Goal: Find specific page/section: Find specific page/section

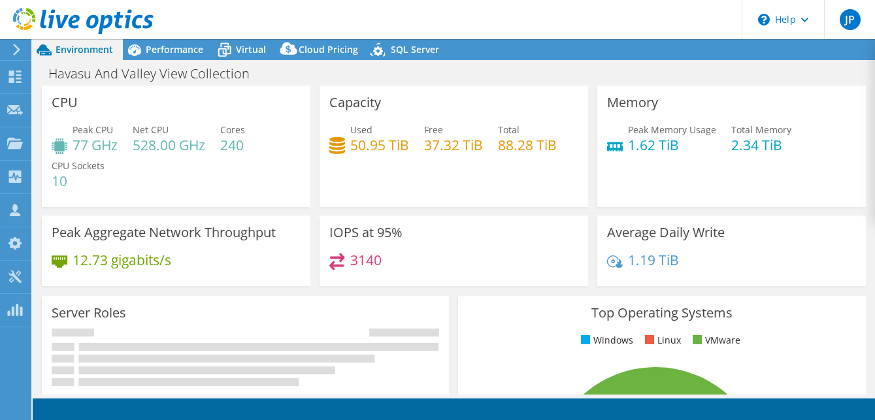
select select "USD"
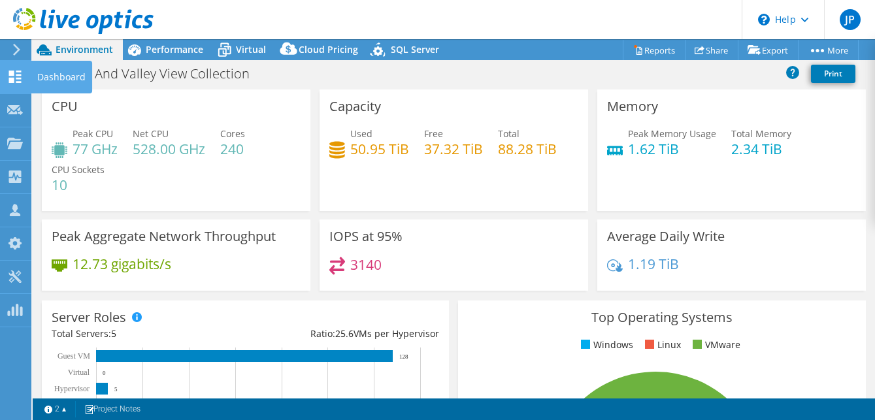
click at [12, 81] on use at bounding box center [15, 77] width 12 height 12
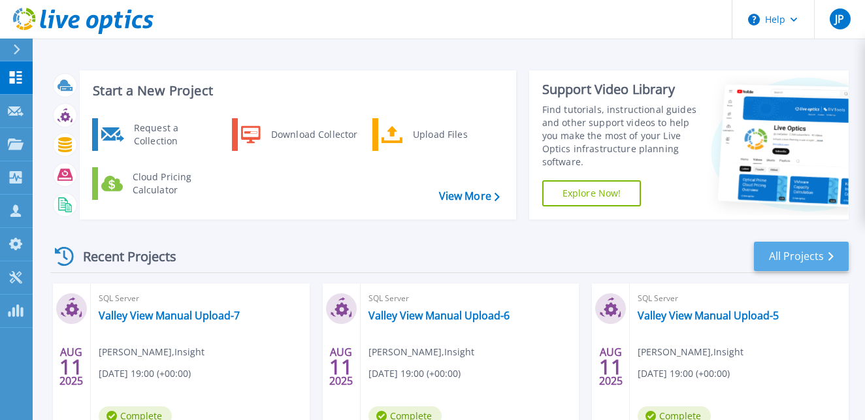
click at [807, 255] on link "All Projects" at bounding box center [801, 256] width 95 height 29
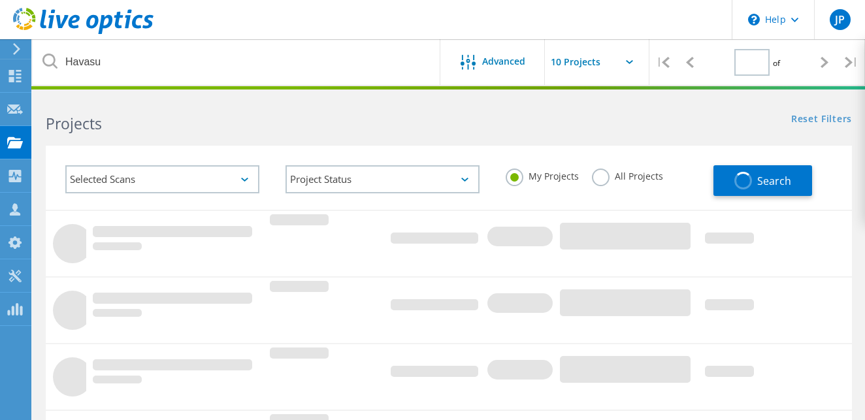
type input "1"
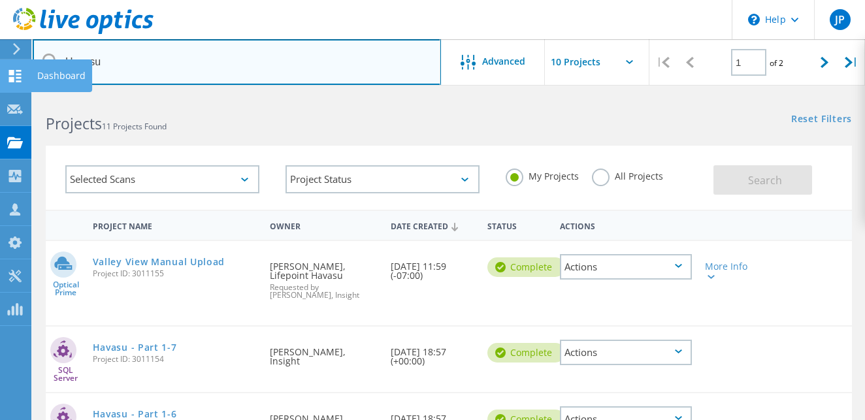
drag, startPoint x: 126, startPoint y: 68, endPoint x: 27, endPoint y: 62, distance: 98.8
type input "H"
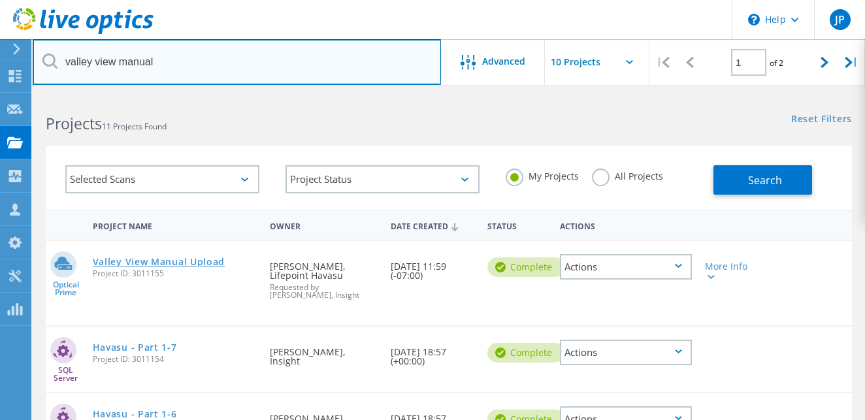
type input "valley view manual"
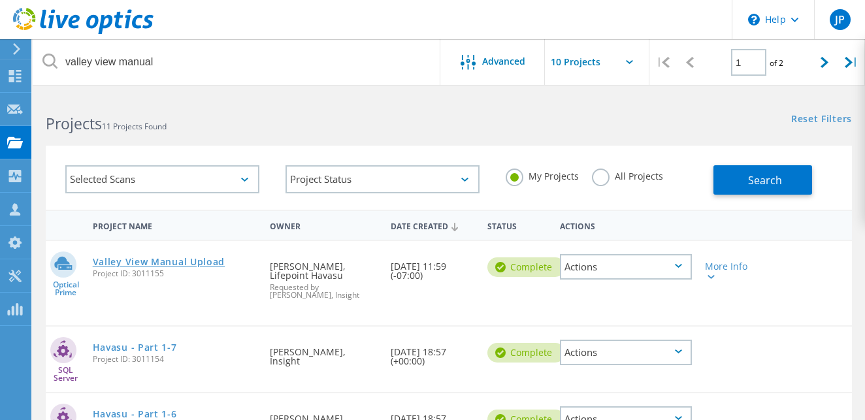
click at [200, 261] on link "Valley View Manual Upload" at bounding box center [159, 261] width 133 height 9
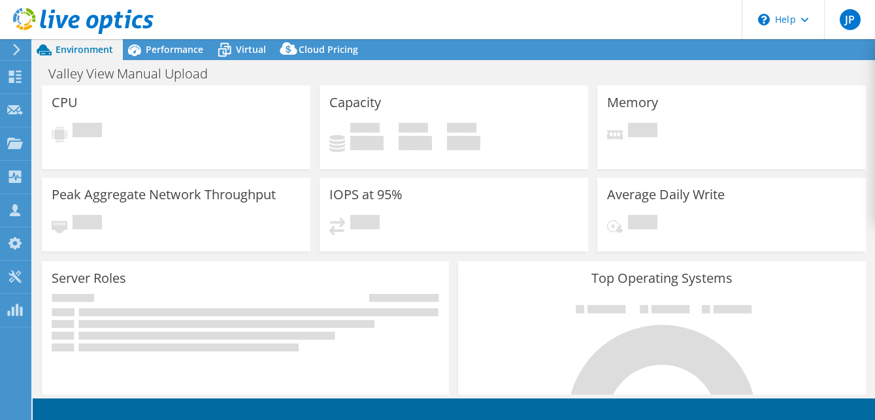
select select "USD"
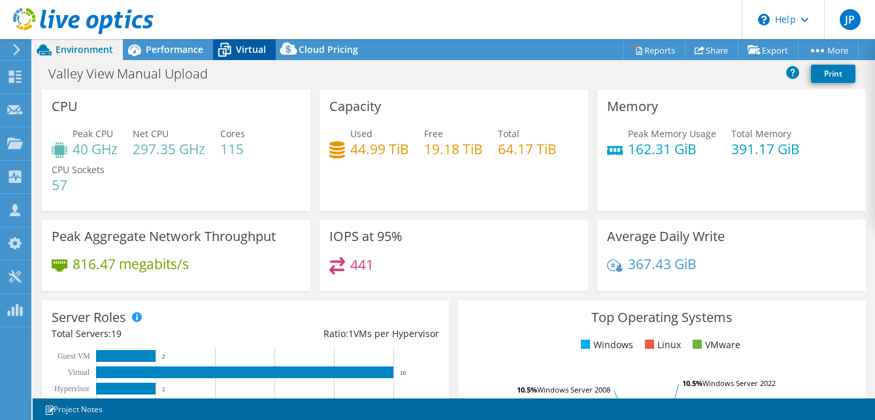
click at [230, 43] on icon at bounding box center [224, 50] width 23 height 23
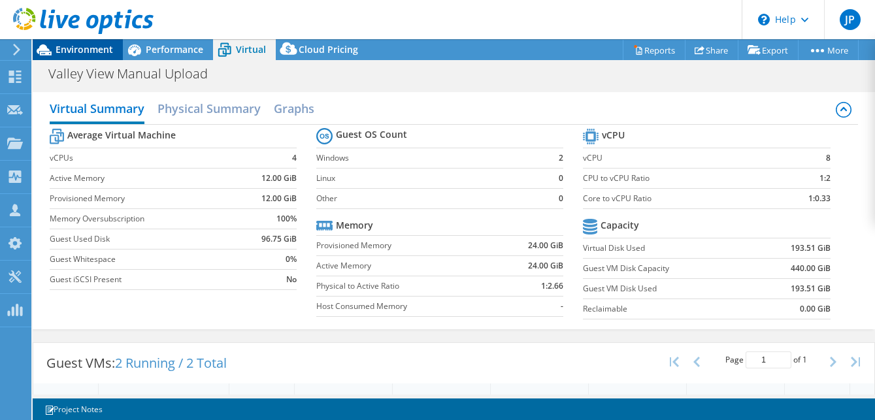
click at [95, 49] on span "Environment" at bounding box center [84, 49] width 57 height 12
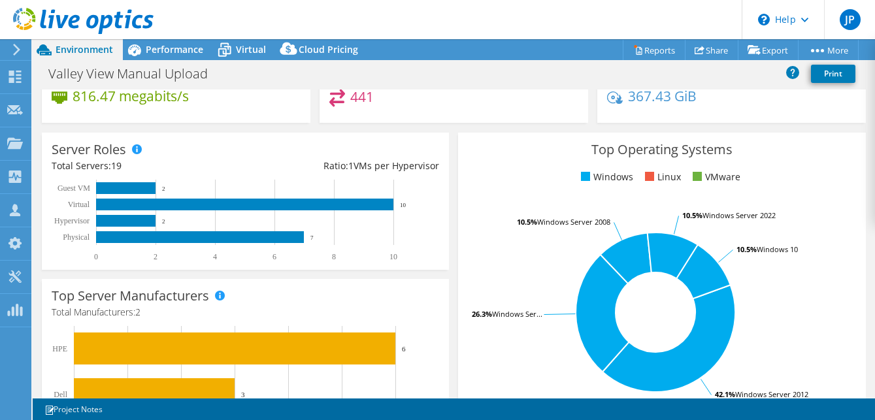
scroll to position [218, 0]
